Goal: Information Seeking & Learning: Learn about a topic

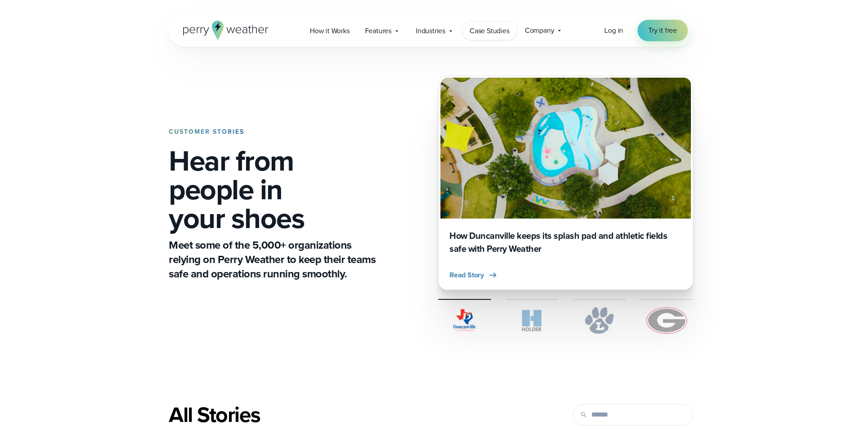
click at [479, 35] on span "Case Studies" at bounding box center [489, 31] width 40 height 11
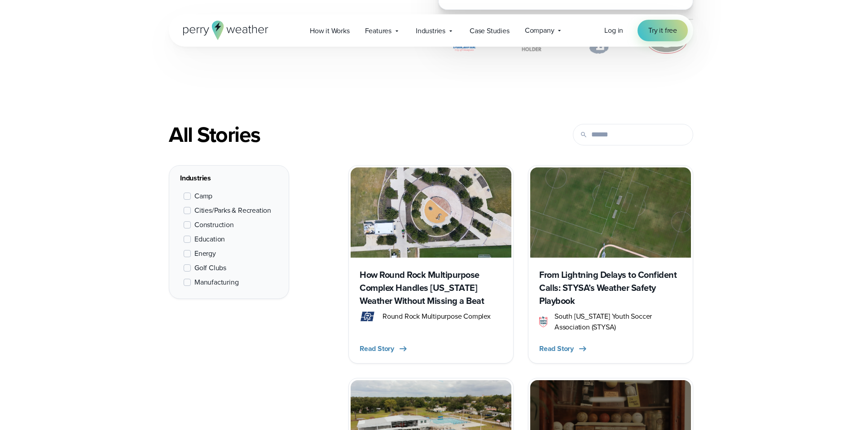
scroll to position [335, 0]
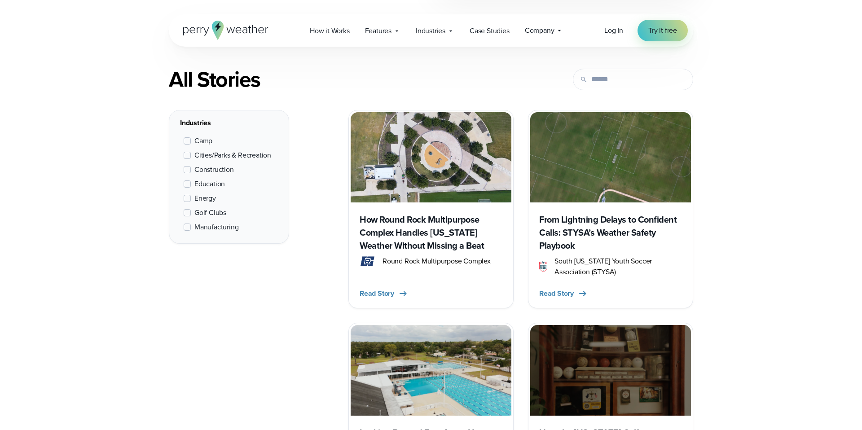
click at [184, 183] on span at bounding box center [187, 183] width 7 height 7
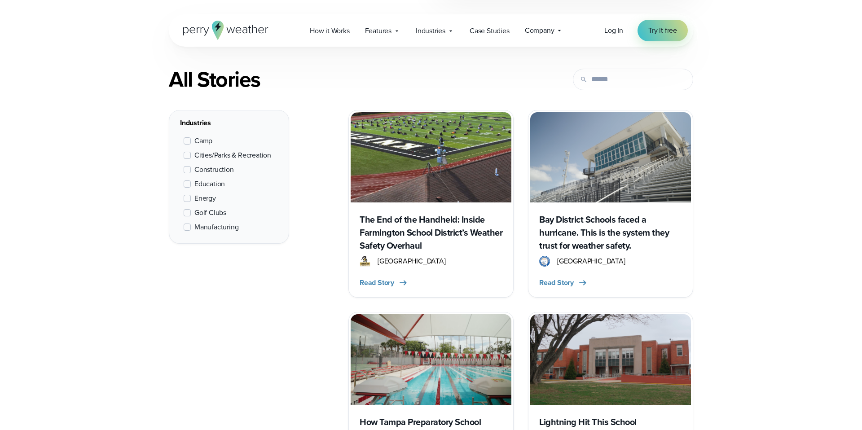
scroll to position [338, 0]
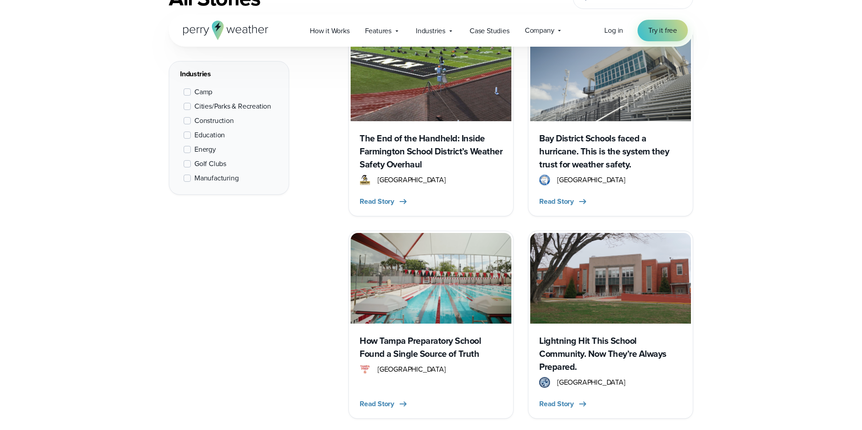
scroll to position [418, 0]
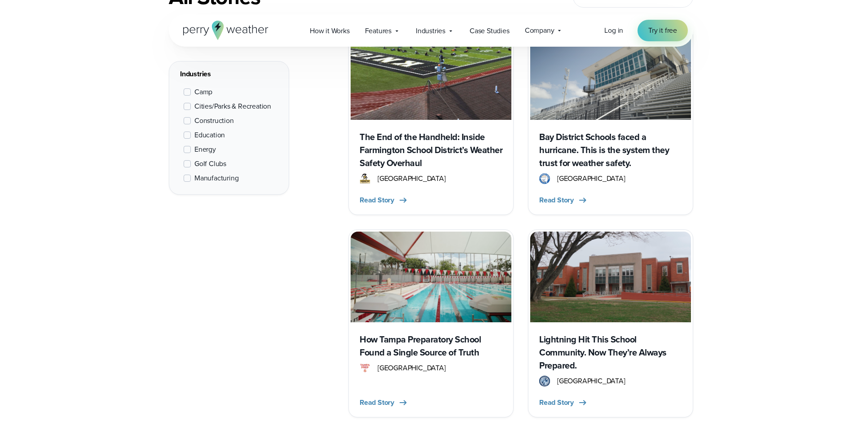
click at [474, 102] on img at bounding box center [431, 75] width 161 height 90
